Goal: Task Accomplishment & Management: Use online tool/utility

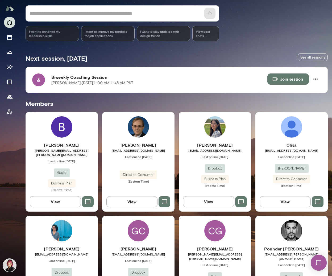
scroll to position [87, 0]
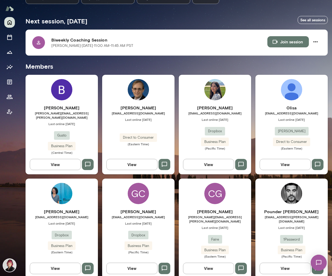
click at [139, 210] on h6 "[PERSON_NAME]" at bounding box center [138, 211] width 72 height 6
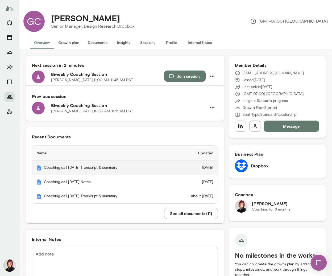
click at [191, 168] on td "[DATE]" at bounding box center [194, 168] width 48 height 14
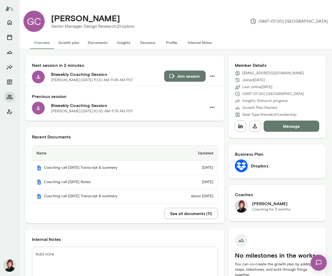
click at [198, 215] on button "See all documents ( 11 )" at bounding box center [191, 213] width 54 height 11
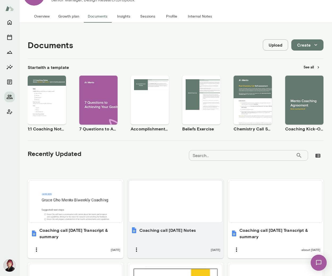
scroll to position [28, 0]
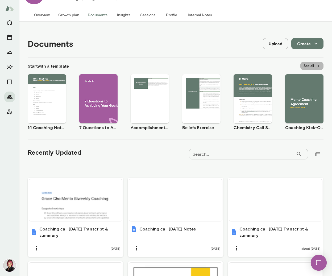
click at [309, 65] on button "See all" at bounding box center [311, 66] width 23 height 8
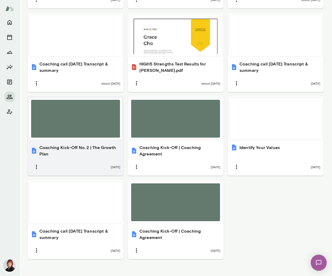
scroll to position [277, 0]
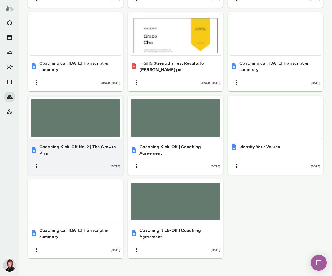
click at [83, 148] on h6 "Coaching Kick-Off No. 2 | The Growth Plan" at bounding box center [79, 149] width 81 height 13
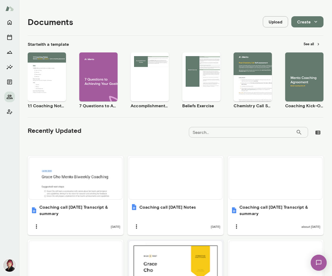
scroll to position [0, 0]
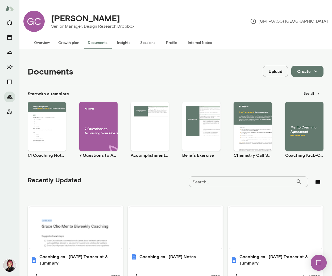
click at [44, 43] on button "Overview" at bounding box center [42, 42] width 24 height 13
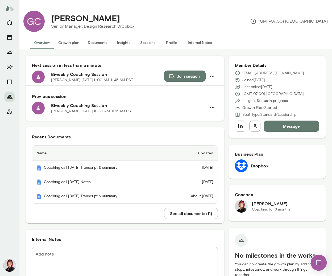
click at [183, 75] on button "Join session" at bounding box center [184, 75] width 41 height 11
